Goal: Feedback & Contribution: Submit feedback/report problem

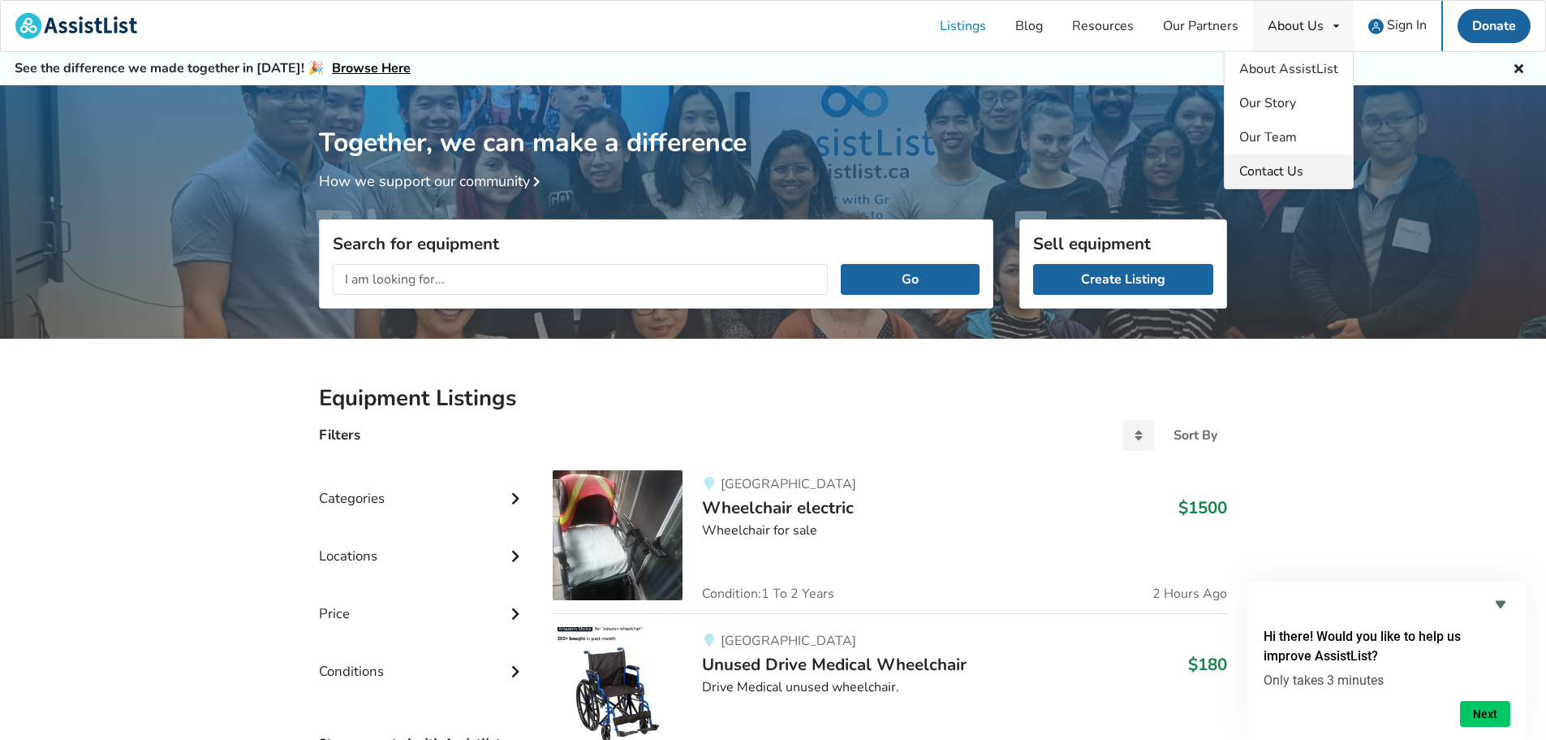
click at [1291, 172] on span "Contact Us" at bounding box center [1272, 171] width 64 height 18
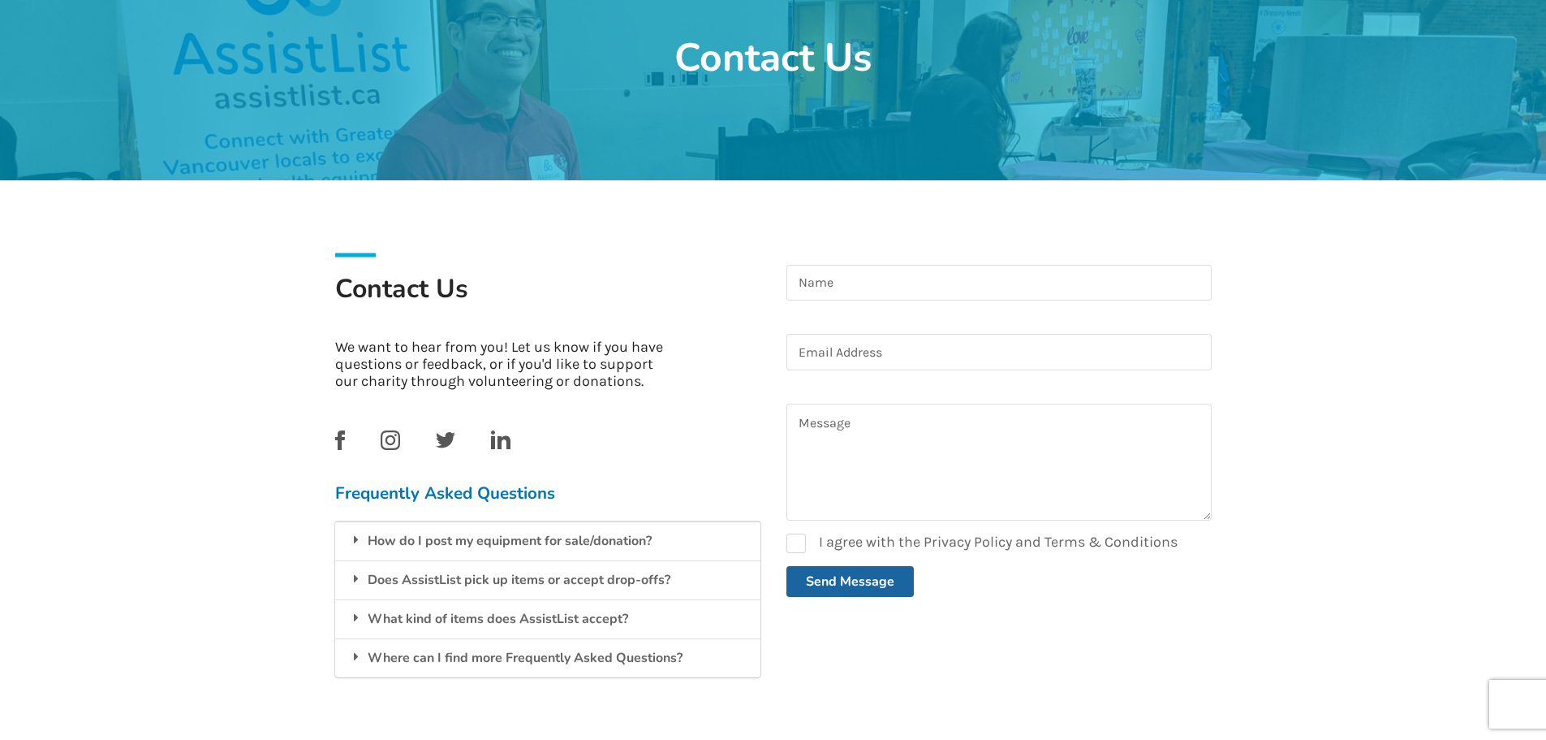
scroll to position [162, 0]
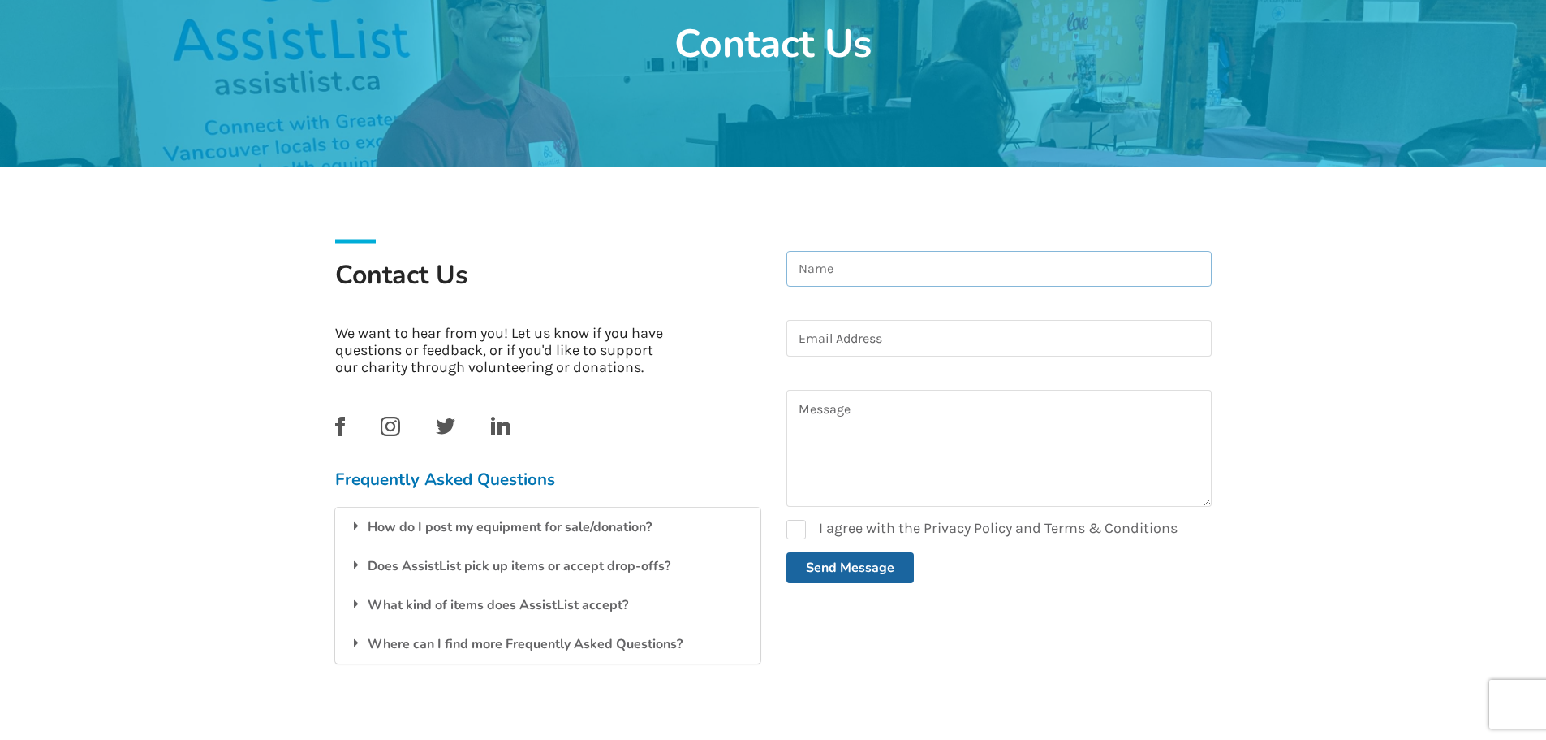
click at [986, 264] on input at bounding box center [999, 269] width 425 height 37
type input "[PERSON_NAME]"
type input "[EMAIL_ADDRESS][DOMAIN_NAME]"
click at [963, 418] on textarea at bounding box center [999, 448] width 425 height 117
click at [999, 408] on textarea "Hello, I have 2 fully functioning" at bounding box center [999, 448] width 425 height 117
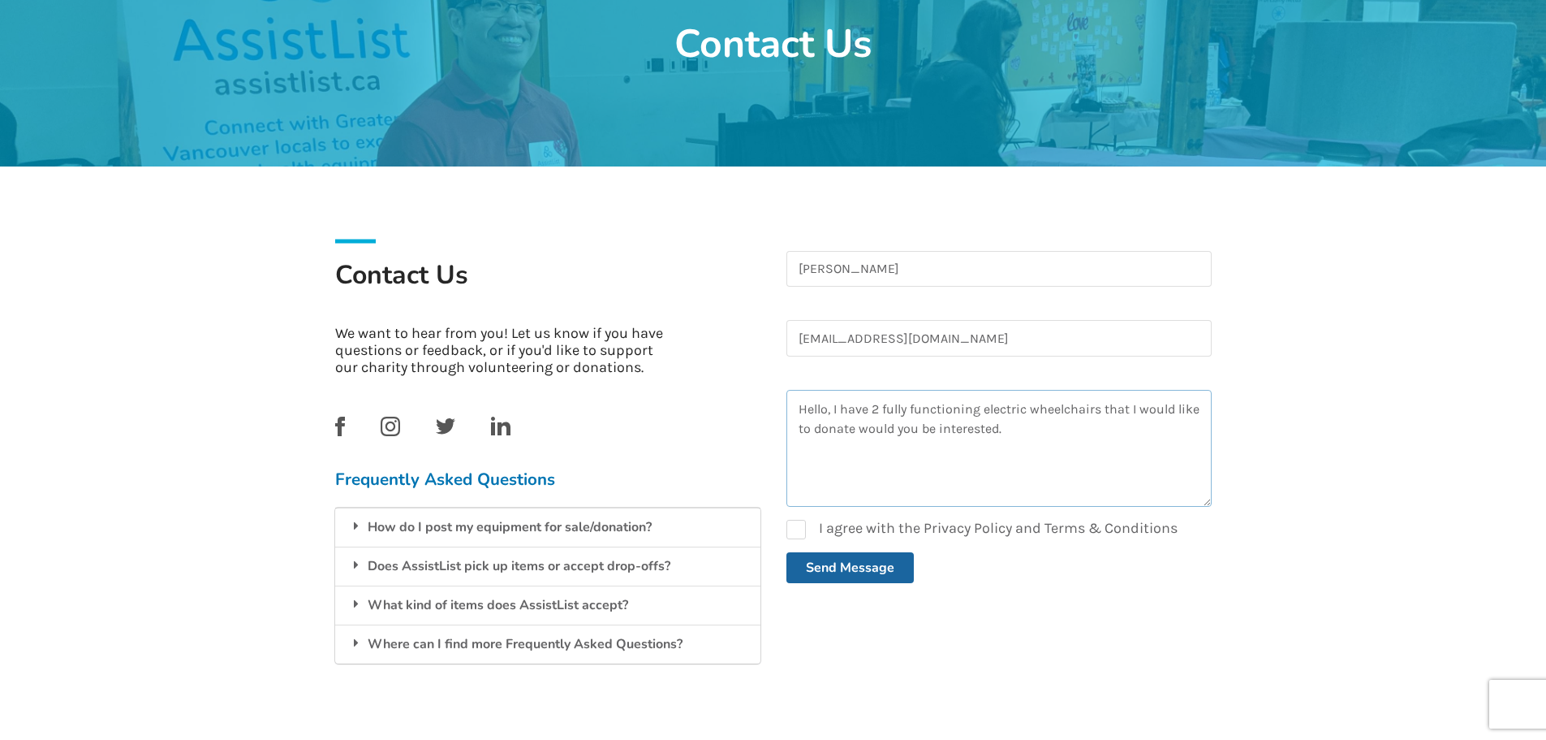
drag, startPoint x: 795, startPoint y: 409, endPoint x: 947, endPoint y: 417, distance: 152.0
click at [912, 414] on textarea "Hello, I have 2 fully functioning electric wheelchairs that I would like to don…" at bounding box center [999, 448] width 425 height 117
click at [889, 459] on textarea "Hello, I have 2 fully functioning electric wheelchairs that I would like to don…" at bounding box center [999, 448] width 425 height 117
drag, startPoint x: 799, startPoint y: 408, endPoint x: 1109, endPoint y: 440, distance: 311.7
click at [1110, 440] on textarea "Hello, I have 2 fully functioning electric wheelchairs that I would like to don…" at bounding box center [999, 448] width 425 height 117
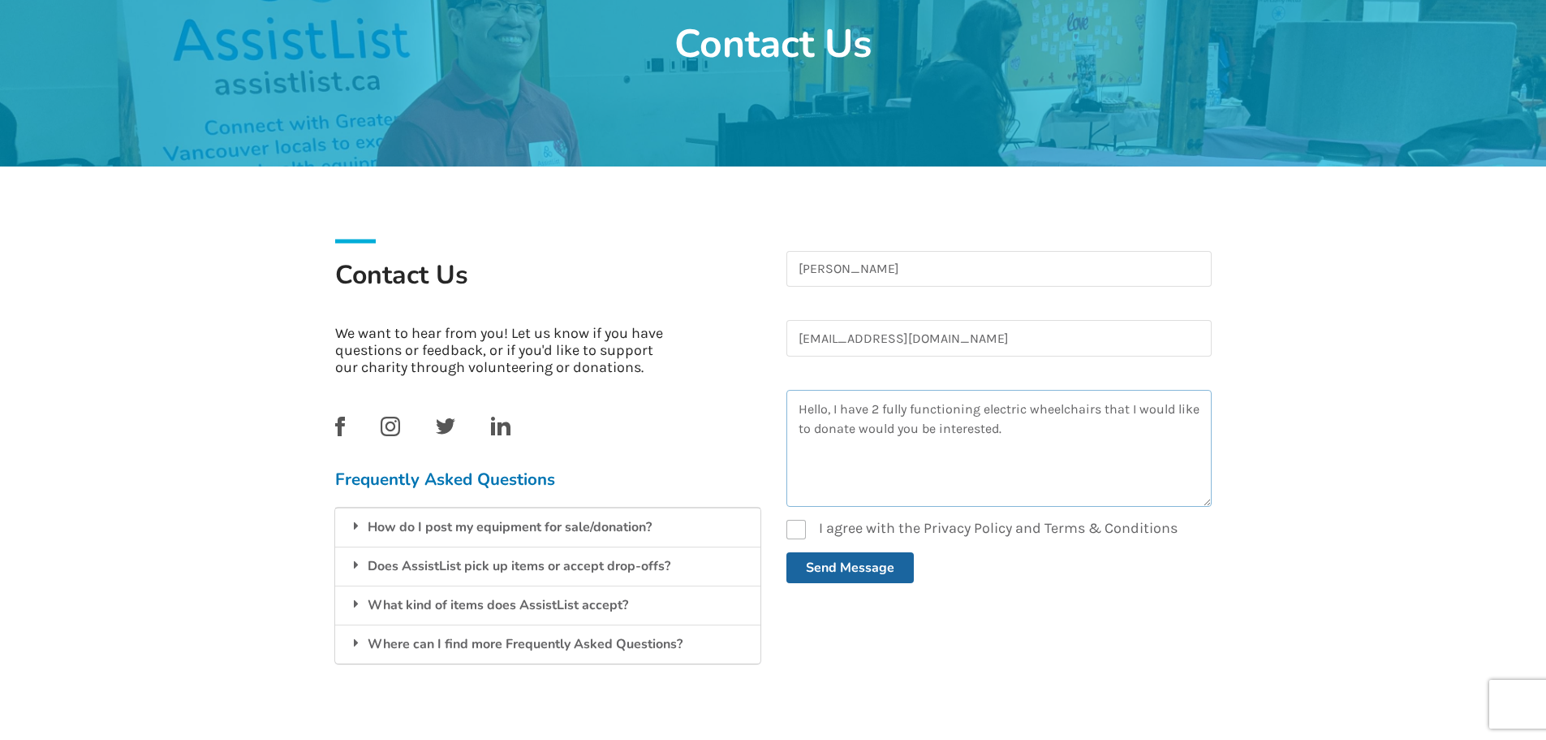
type textarea "Hello, I have 2 fully functioning electric wheelchairs that I would like to don…"
click at [798, 531] on label "I agree with the Privacy Policy and Terms & Conditions" at bounding box center [982, 529] width 391 height 19
checkbox input "true"
click at [830, 564] on button "Send Message" at bounding box center [850, 567] width 127 height 31
checkbox input "false"
